Goal: Transaction & Acquisition: Purchase product/service

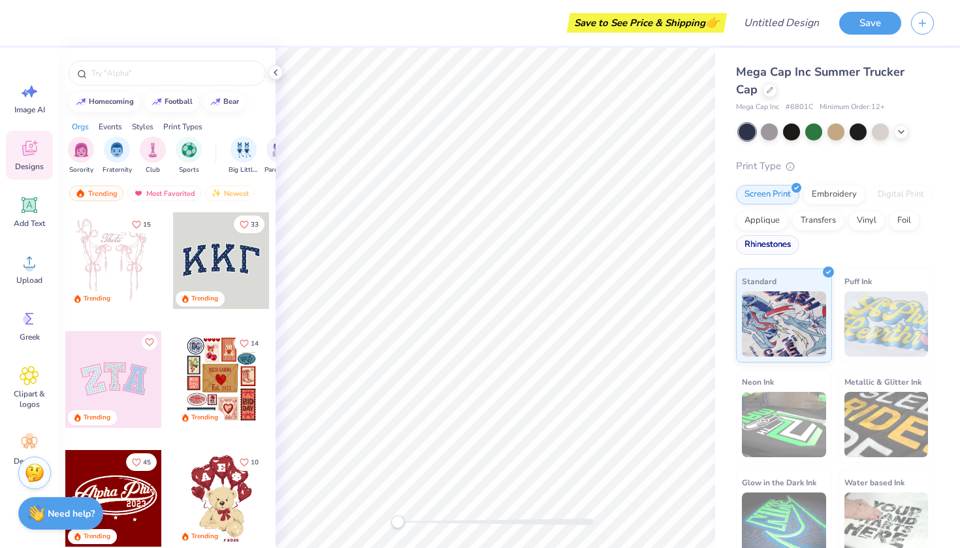
click at [782, 240] on div "Rhinestones" at bounding box center [767, 245] width 63 height 20
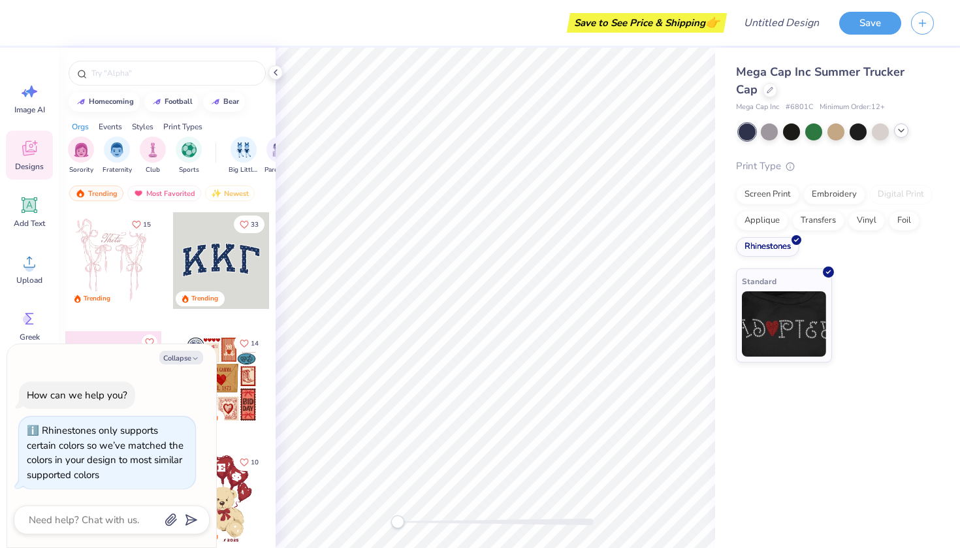
click at [901, 134] on icon at bounding box center [901, 130] width 10 height 10
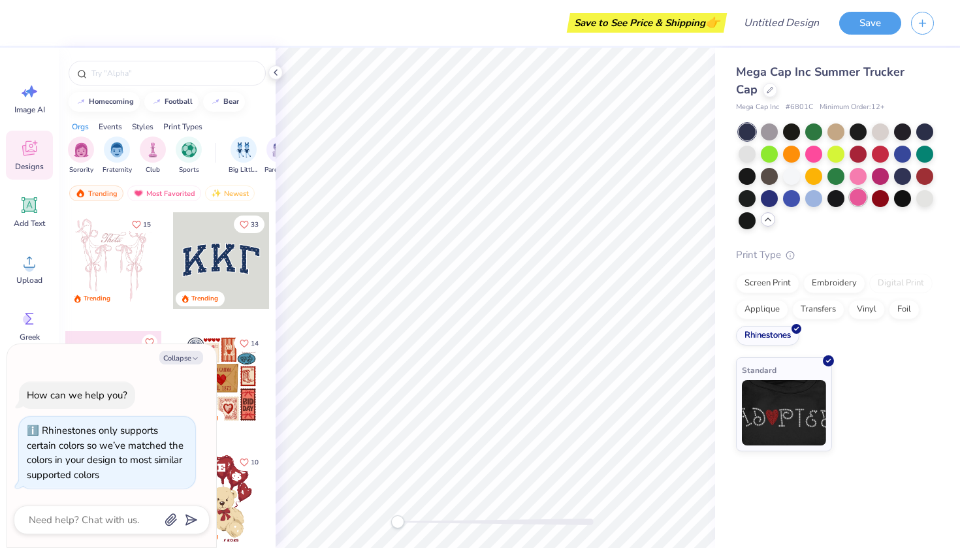
click at [853, 200] on div at bounding box center [858, 197] width 17 height 17
click at [35, 331] on div "Greek" at bounding box center [29, 325] width 47 height 49
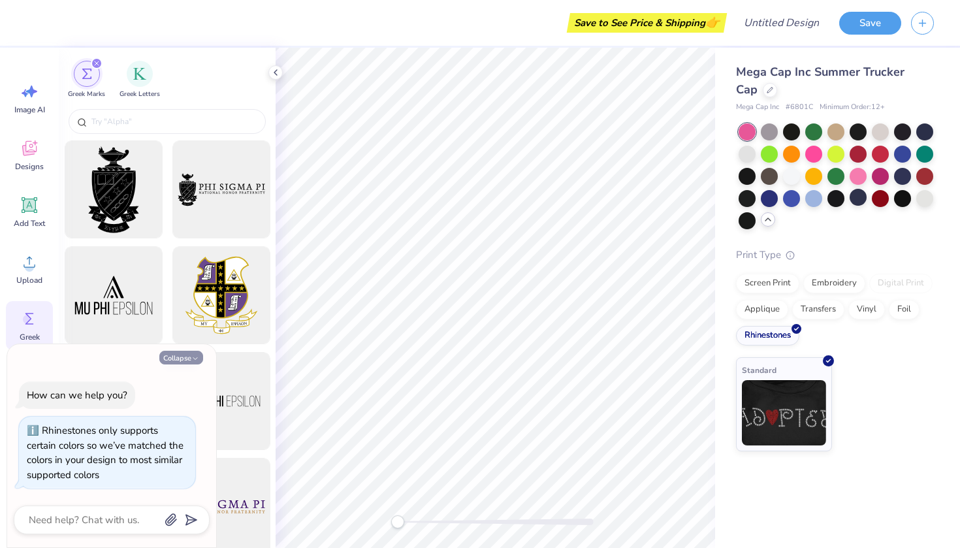
click at [189, 357] on button "Collapse" at bounding box center [181, 358] width 44 height 14
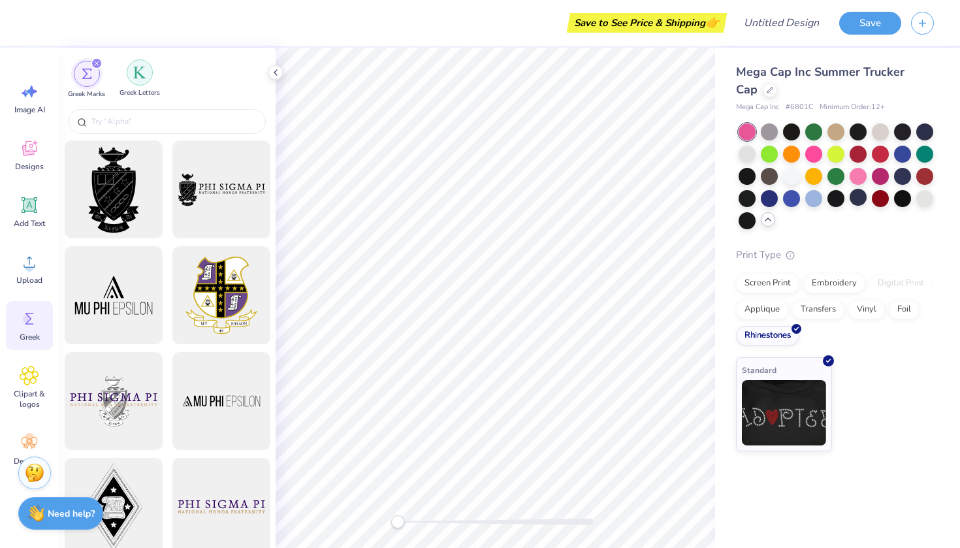
click at [135, 82] on div "filter for Greek Letters" at bounding box center [140, 72] width 26 height 26
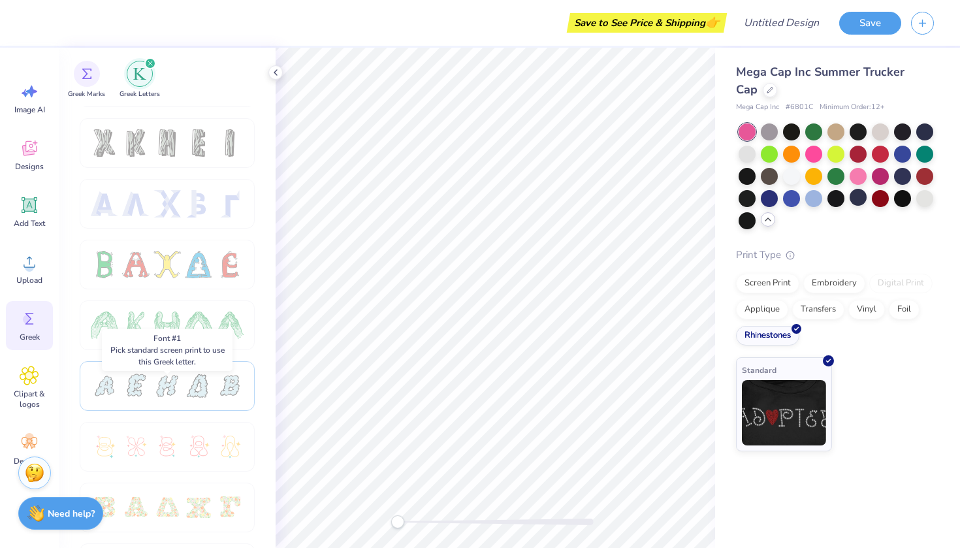
scroll to position [20, 0]
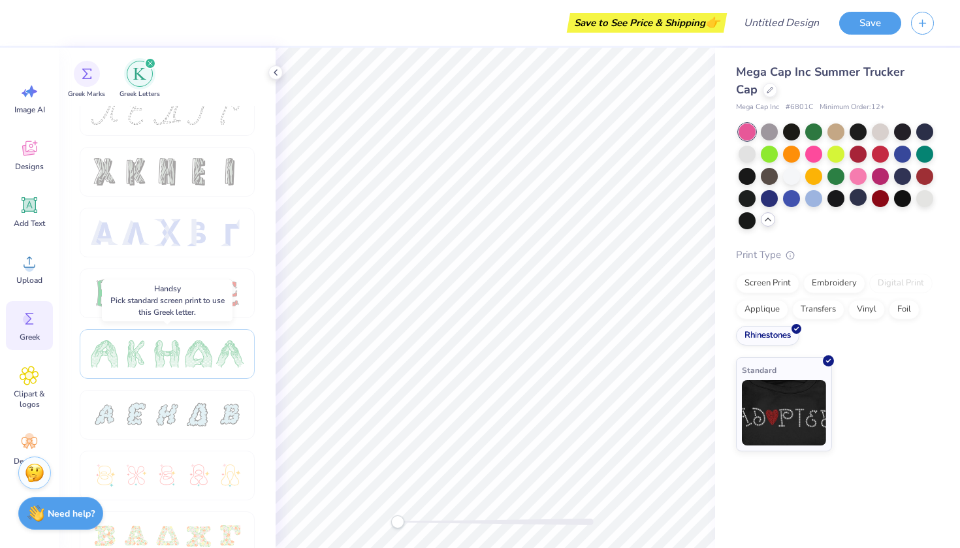
click at [154, 356] on div at bounding box center [166, 353] width 27 height 27
click at [185, 356] on div at bounding box center [198, 353] width 27 height 27
click at [142, 355] on div at bounding box center [135, 353] width 27 height 27
click at [754, 285] on div "Screen Print" at bounding box center [767, 282] width 63 height 20
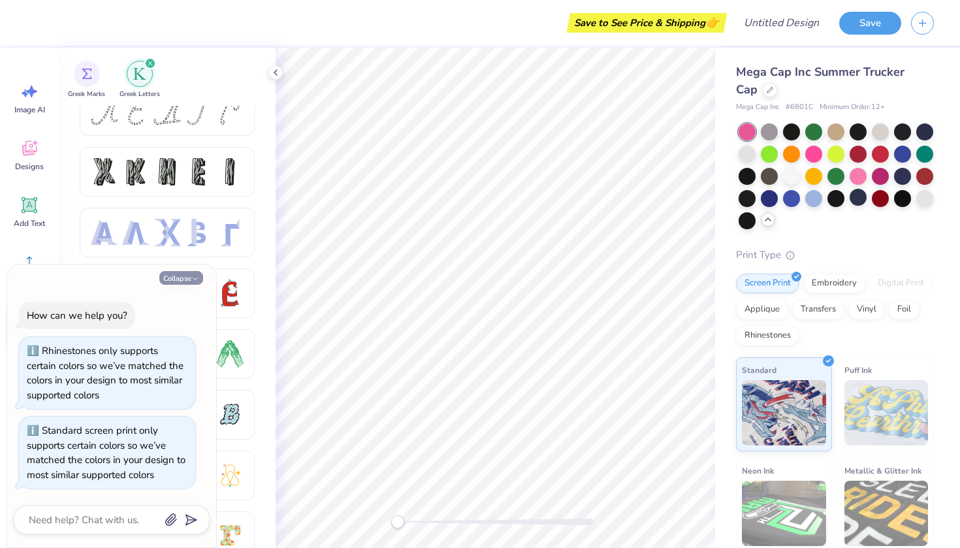
click at [180, 280] on button "Collapse" at bounding box center [181, 278] width 44 height 14
type textarea "x"
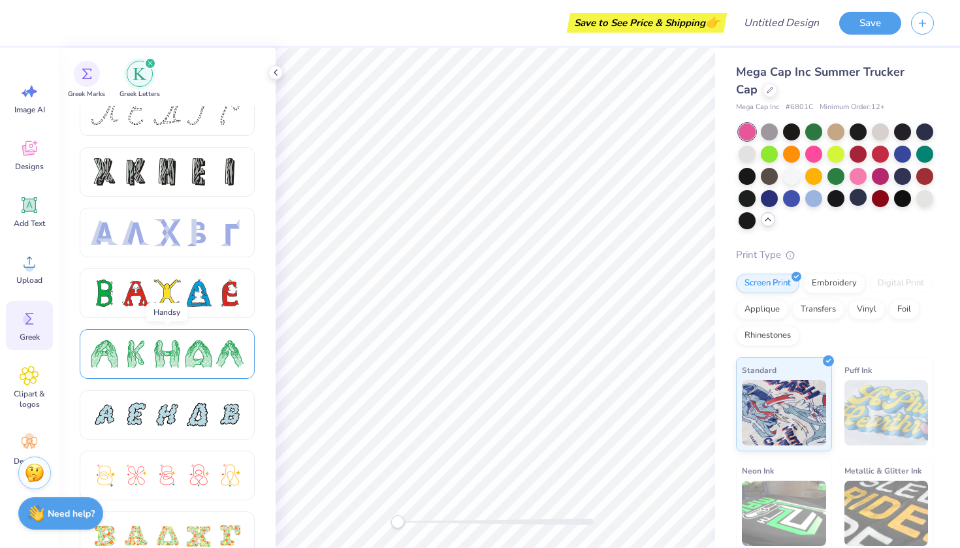
click at [146, 362] on div at bounding box center [135, 353] width 27 height 27
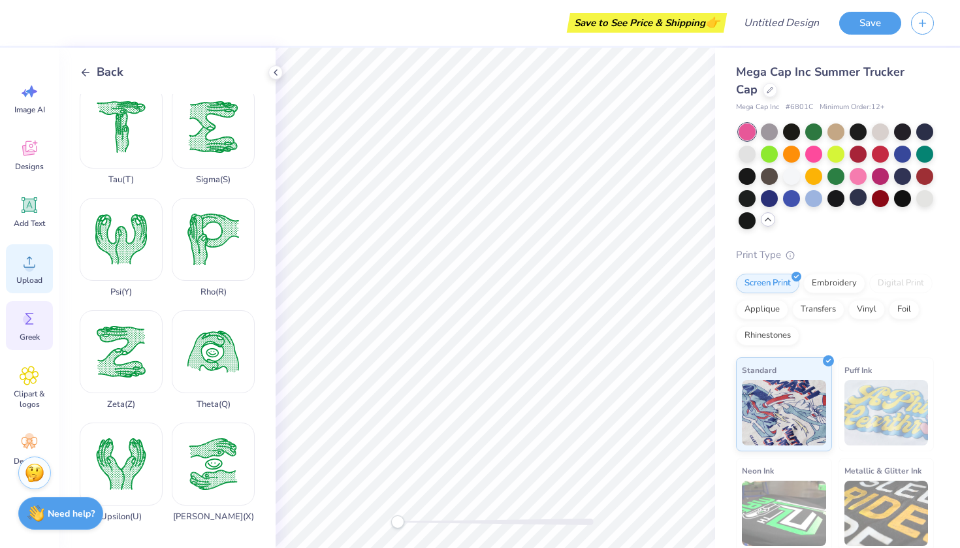
scroll to position [907, 0]
click at [19, 374] on div "Clipart & logos" at bounding box center [29, 387] width 47 height 59
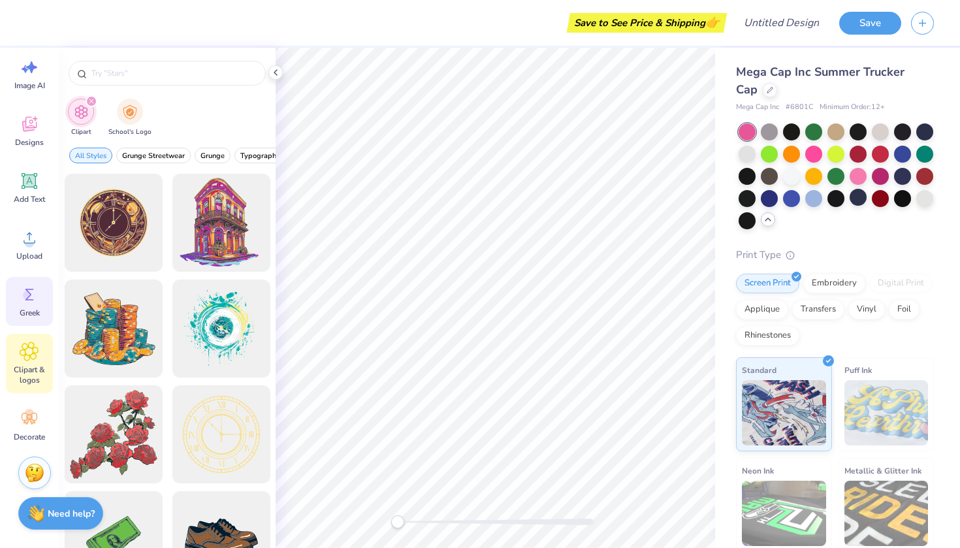
scroll to position [24, 0]
click at [23, 435] on span "Decorate" at bounding box center [29, 437] width 31 height 10
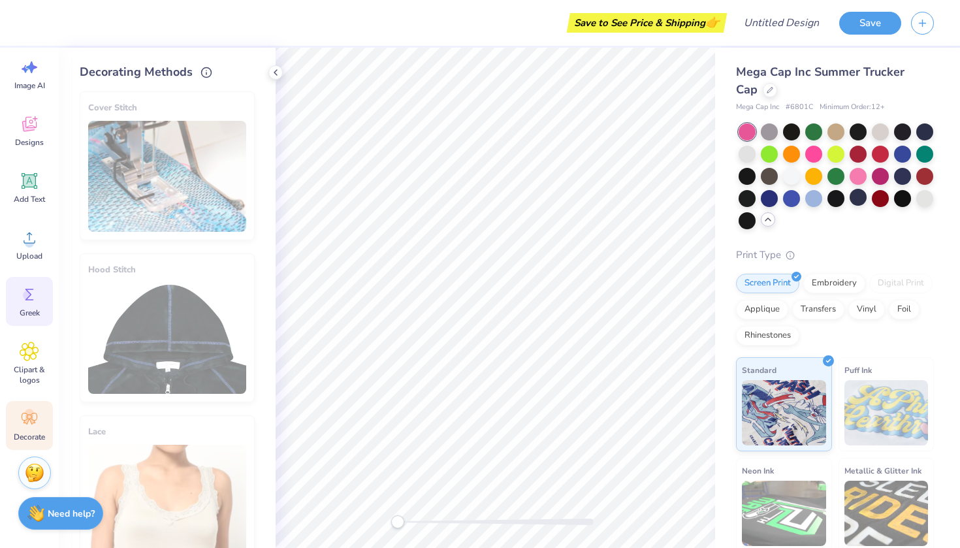
click at [25, 283] on div "Greek" at bounding box center [29, 301] width 47 height 49
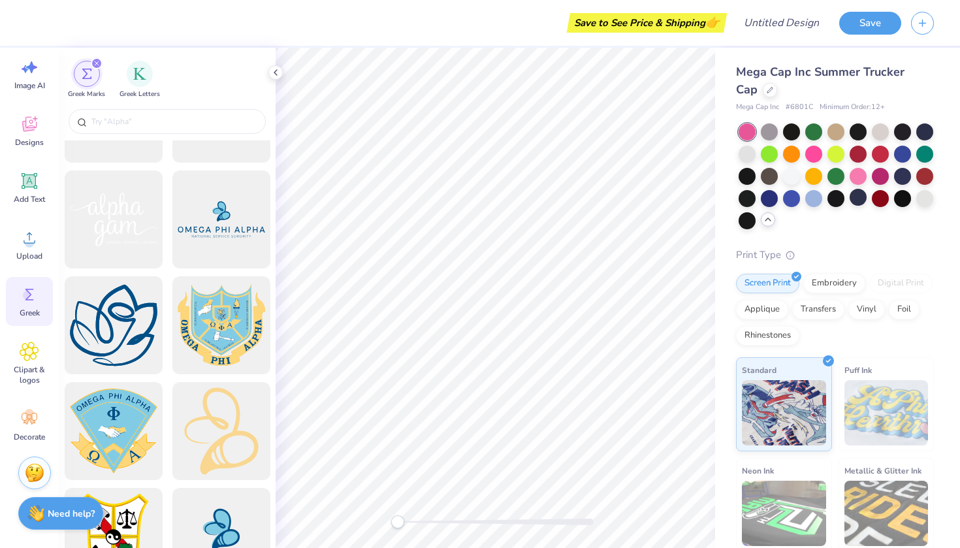
scroll to position [2828, 0]
click at [110, 121] on input "text" at bounding box center [173, 121] width 167 height 13
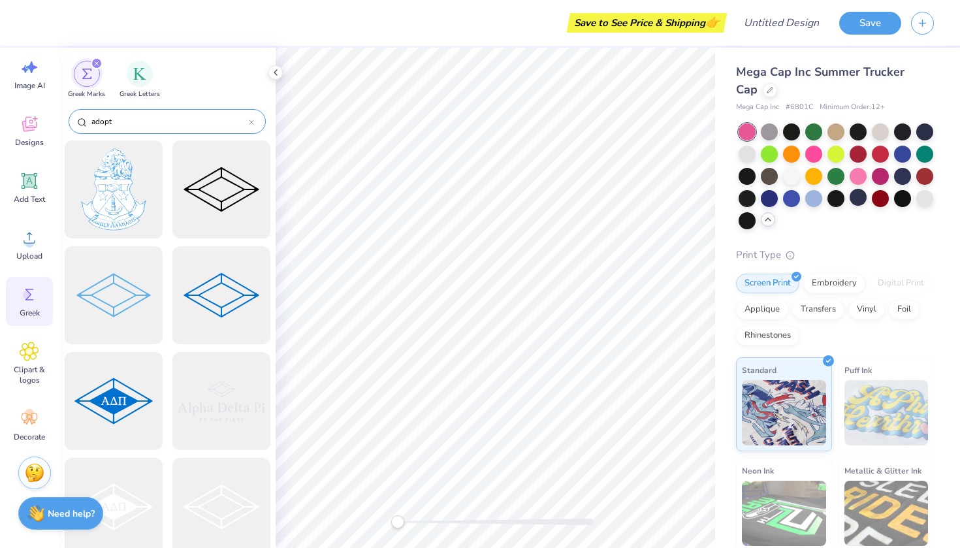
click at [128, 112] on div "adopt" at bounding box center [167, 121] width 197 height 25
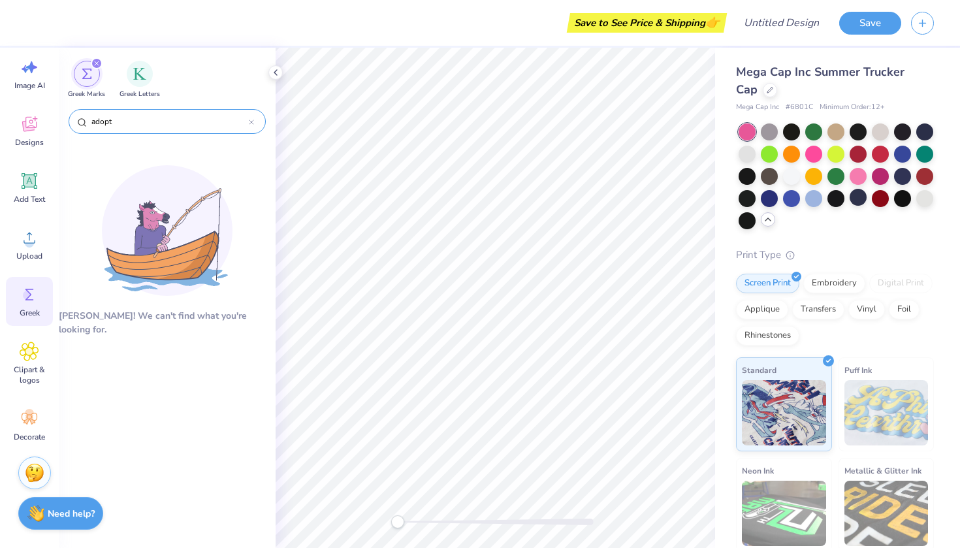
click at [117, 125] on input "adopt" at bounding box center [169, 121] width 159 height 13
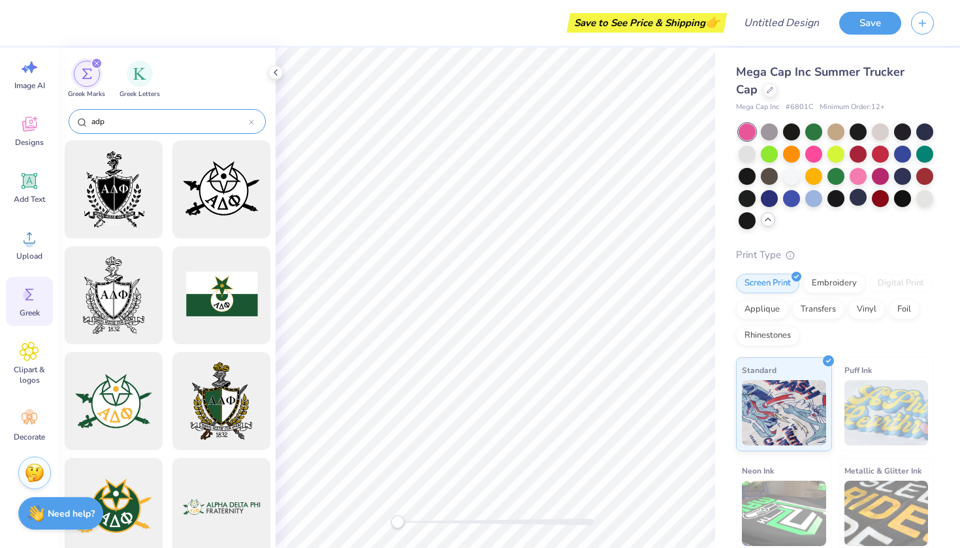
type input "adpi"
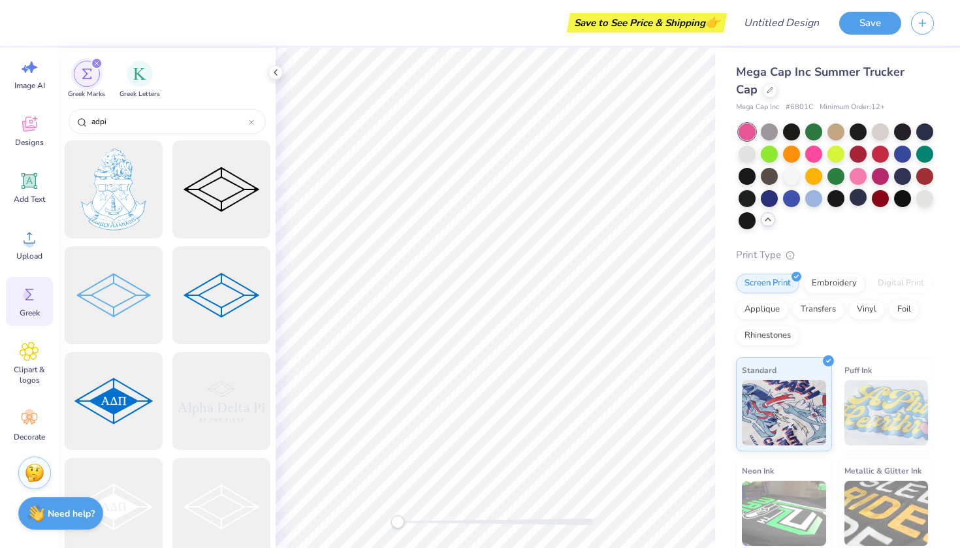
scroll to position [0, 0]
click at [25, 137] on div "Designs" at bounding box center [29, 130] width 47 height 49
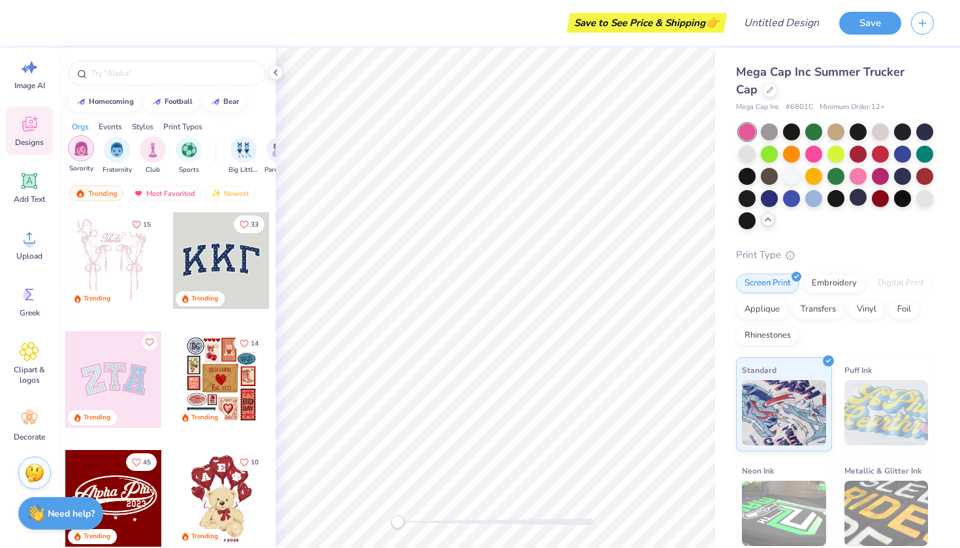
click at [80, 159] on div "filter for Sorority" at bounding box center [81, 148] width 26 height 26
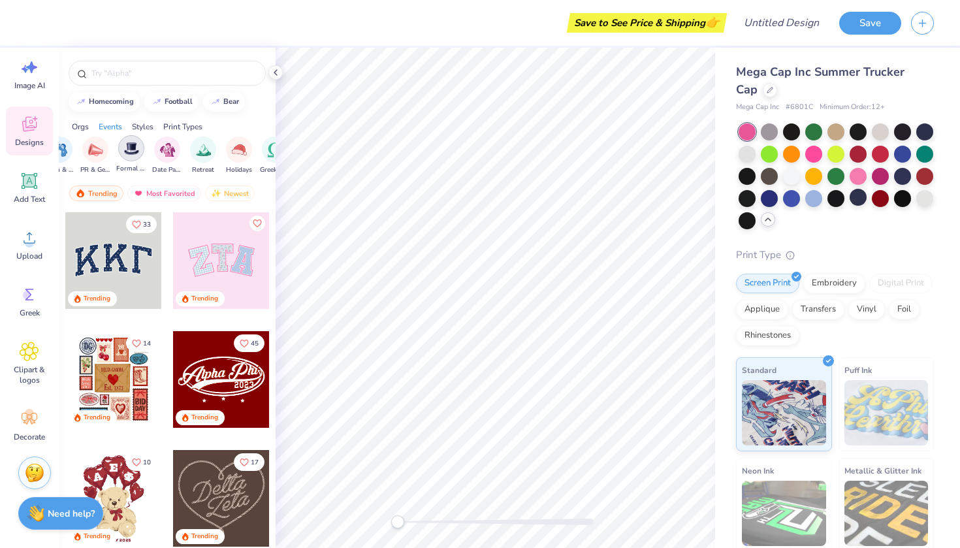
scroll to position [0, 332]
click at [198, 148] on img "filter for Retreat" at bounding box center [198, 148] width 15 height 15
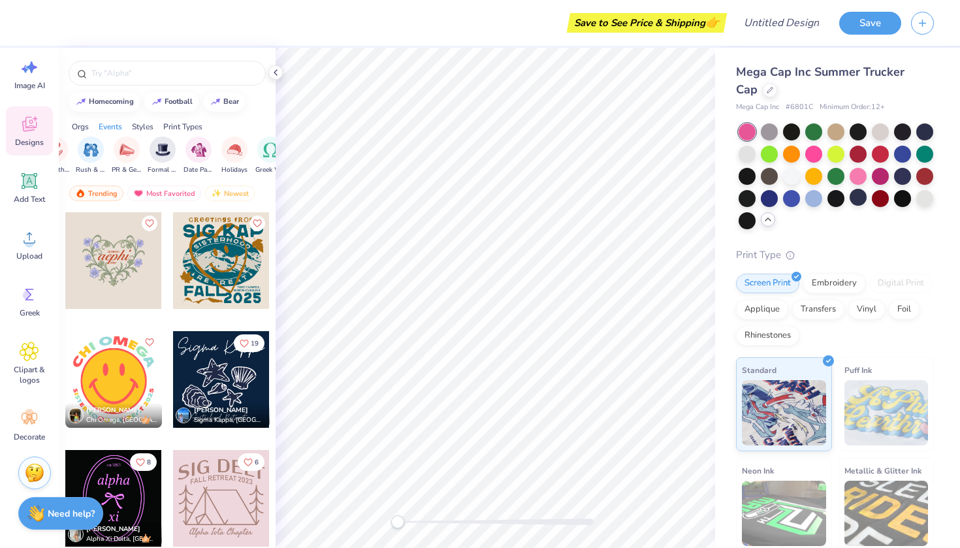
click at [945, 414] on div "Mega Cap Inc Summer Trucker Cap Mega Cap Inc # 6801C Minimum Order: 12 + Print …" at bounding box center [837, 350] width 245 height 605
click at [888, 385] on img at bounding box center [886, 412] width 84 height 65
